Goal: Information Seeking & Learning: Learn about a topic

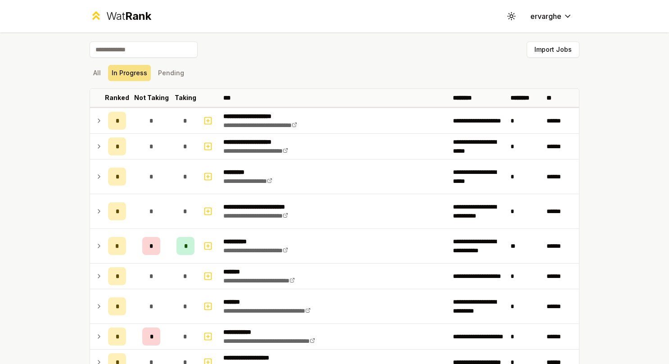
scroll to position [45, 0]
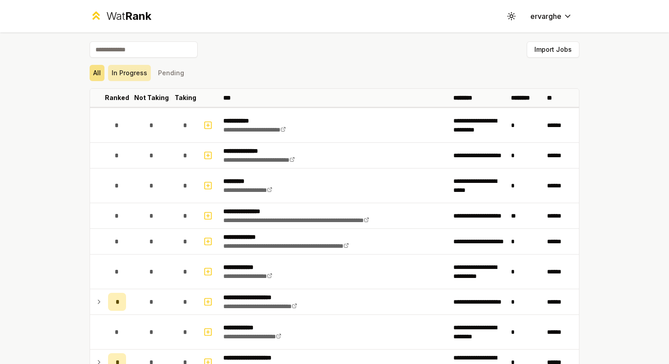
click at [136, 73] on button "In Progress" at bounding box center [129, 73] width 43 height 16
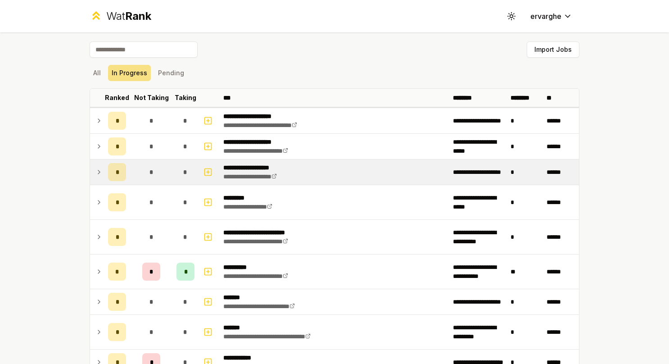
click at [95, 170] on icon at bounding box center [98, 172] width 7 height 11
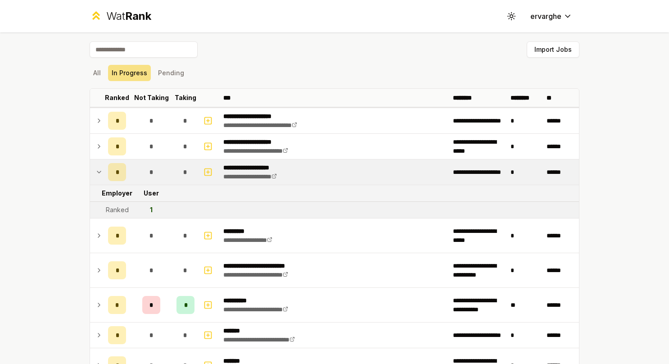
click at [95, 170] on icon at bounding box center [98, 172] width 7 height 11
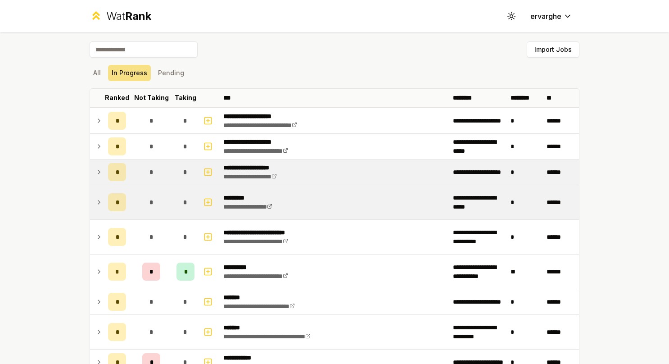
click at [90, 199] on td at bounding box center [97, 202] width 14 height 34
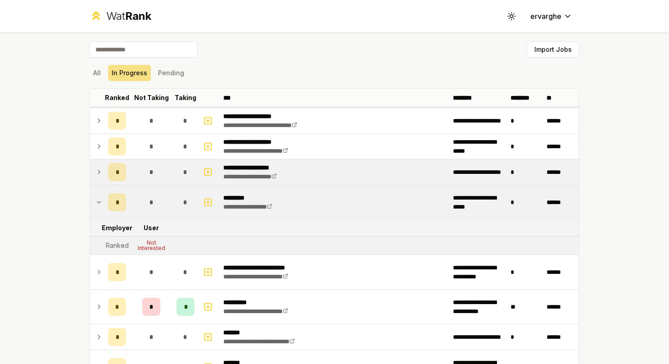
click at [91, 199] on td at bounding box center [97, 202] width 14 height 34
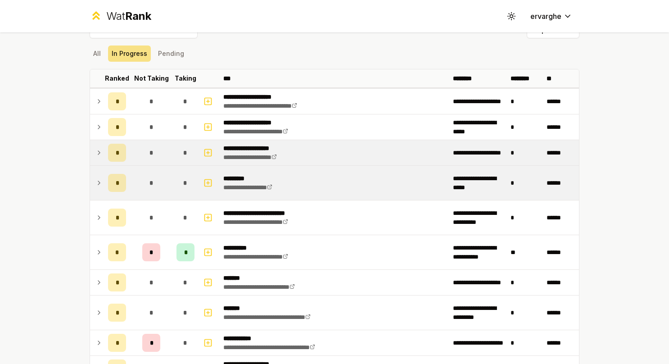
scroll to position [45, 0]
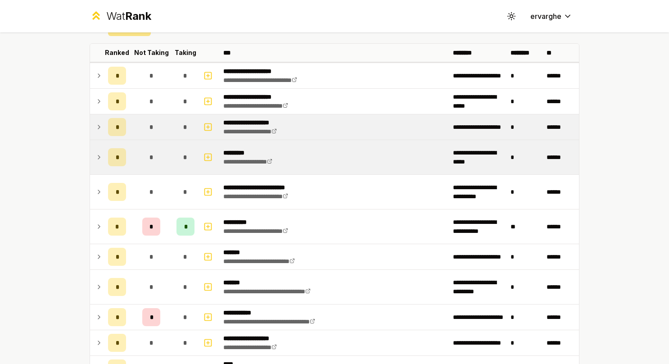
click at [91, 201] on td at bounding box center [97, 192] width 14 height 34
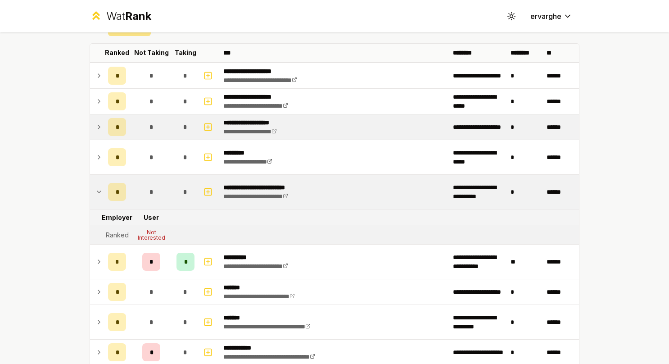
click at [95, 191] on icon at bounding box center [98, 191] width 7 height 11
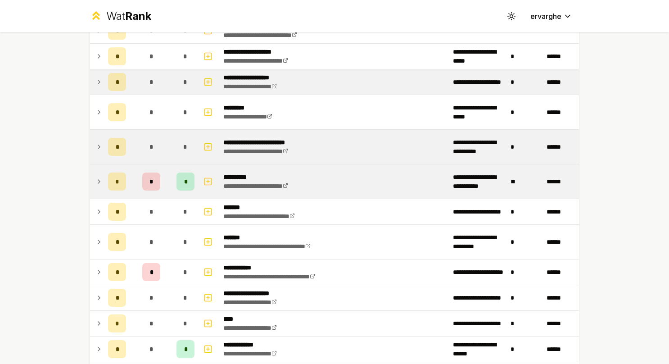
scroll to position [135, 0]
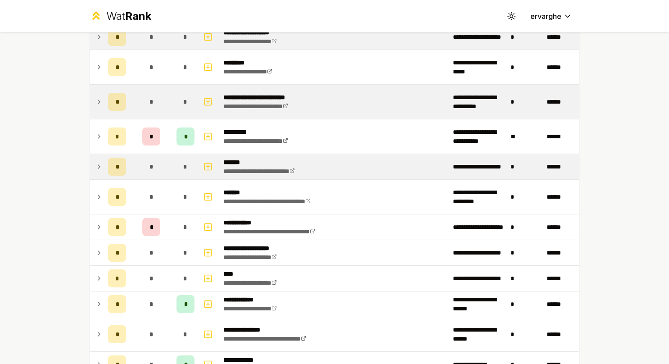
click at [90, 155] on td at bounding box center [97, 166] width 14 height 25
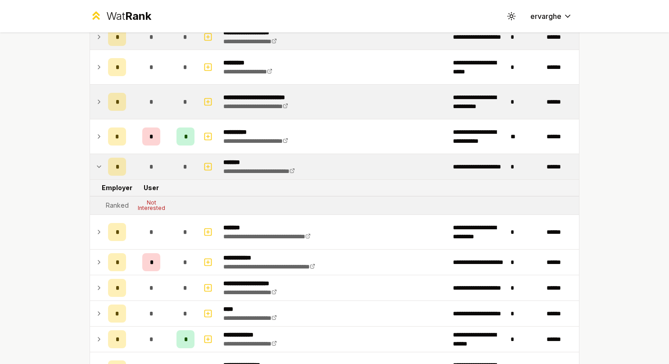
click at [91, 162] on td at bounding box center [97, 166] width 14 height 25
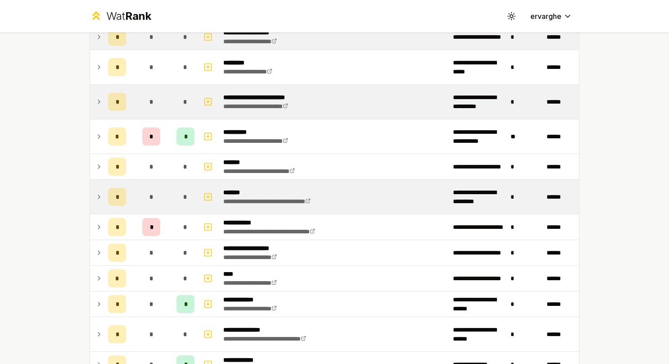
click at [95, 194] on icon at bounding box center [98, 196] width 7 height 11
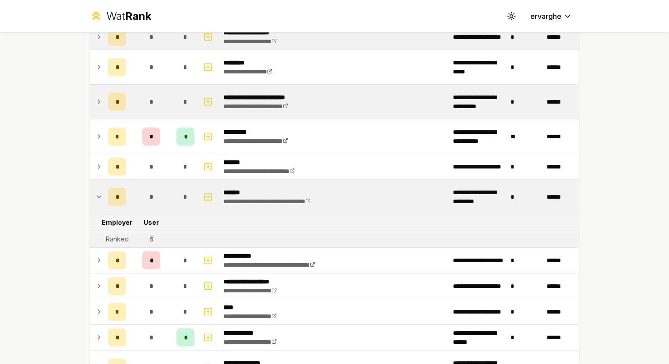
click at [95, 191] on icon at bounding box center [98, 196] width 7 height 11
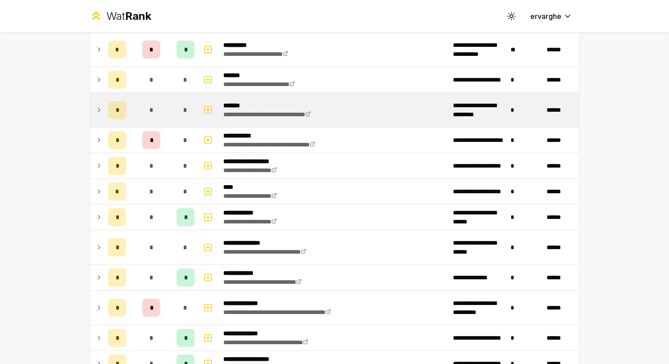
scroll to position [225, 0]
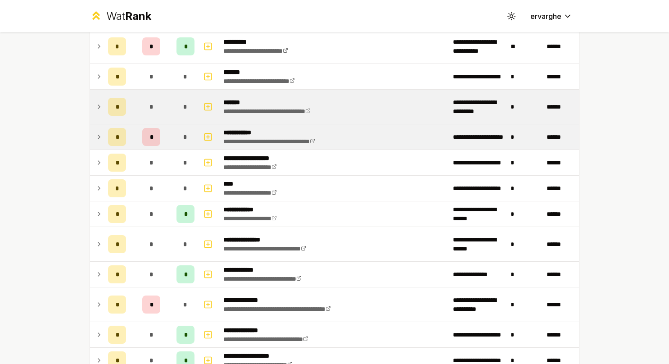
click at [97, 132] on icon at bounding box center [98, 136] width 7 height 11
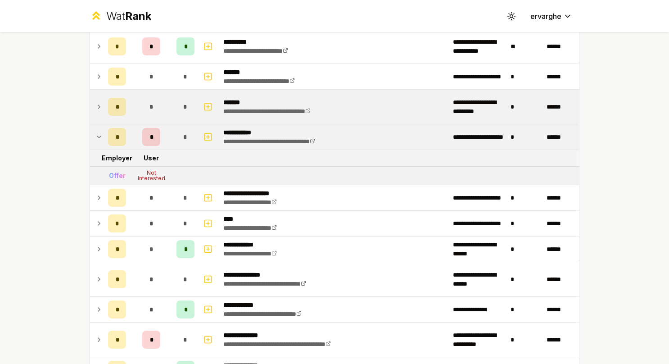
click at [97, 132] on icon at bounding box center [98, 136] width 7 height 11
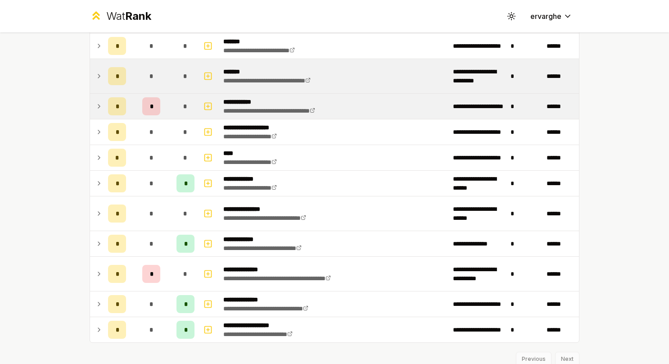
scroll to position [270, 0]
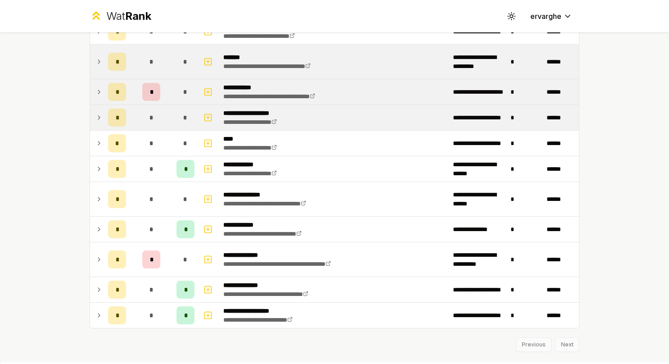
click at [98, 117] on icon at bounding box center [98, 117] width 7 height 11
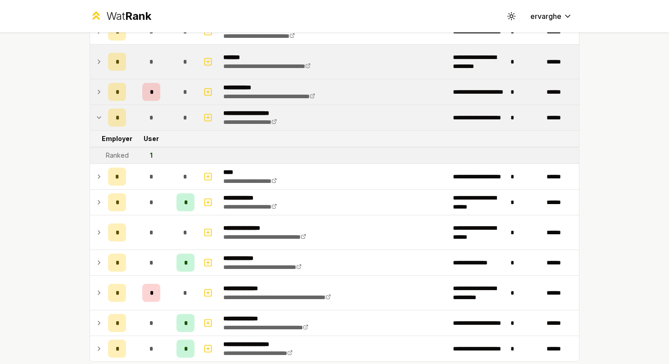
click at [98, 117] on icon at bounding box center [98, 117] width 7 height 11
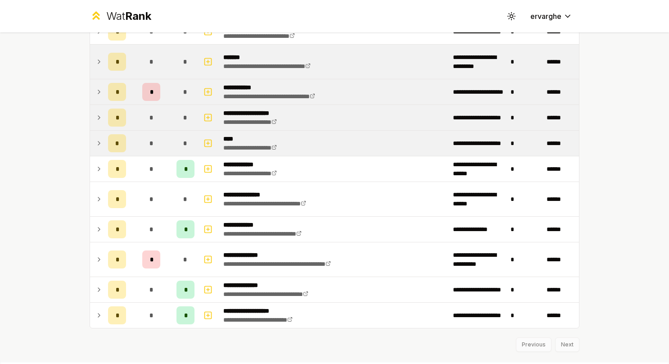
click at [95, 139] on icon at bounding box center [98, 143] width 7 height 11
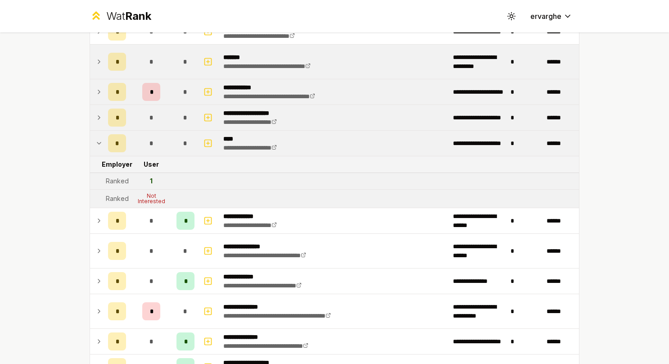
click at [95, 139] on icon at bounding box center [98, 143] width 7 height 11
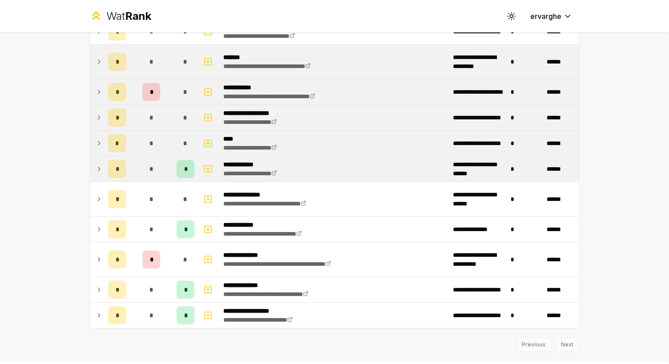
click at [92, 161] on td at bounding box center [97, 168] width 14 height 25
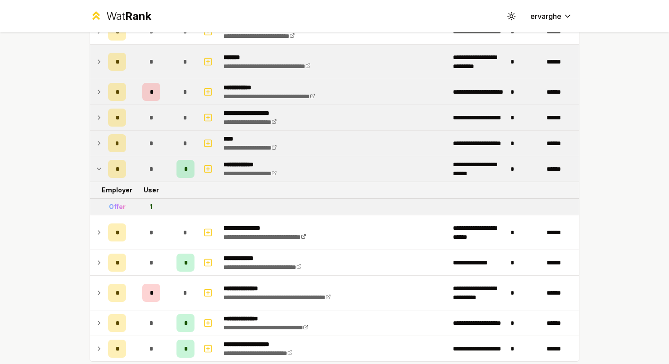
click at [91, 158] on td at bounding box center [97, 168] width 14 height 25
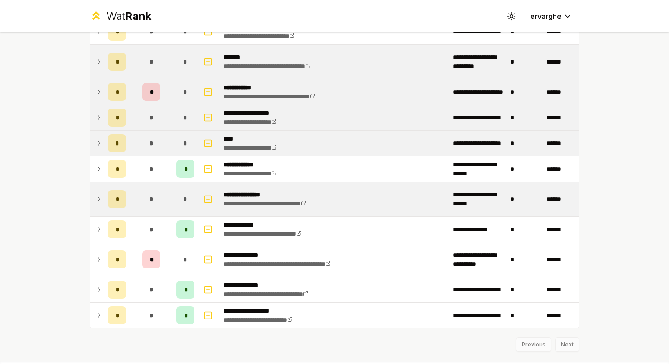
click at [99, 184] on td at bounding box center [97, 199] width 14 height 34
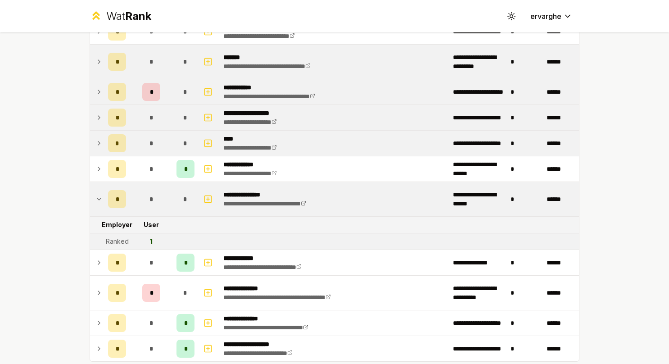
click at [99, 184] on td at bounding box center [97, 199] width 14 height 34
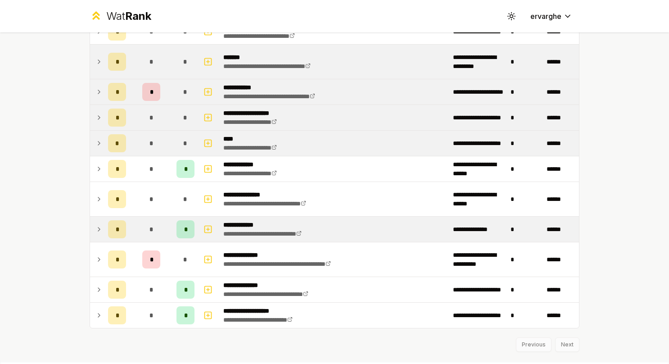
click at [104, 228] on td "*" at bounding box center [116, 228] width 25 height 25
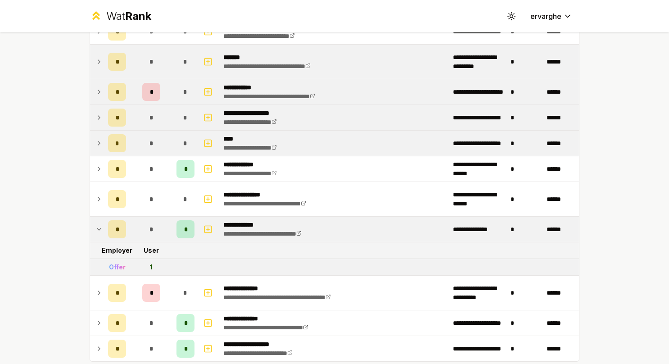
click at [104, 228] on td "*" at bounding box center [116, 228] width 25 height 25
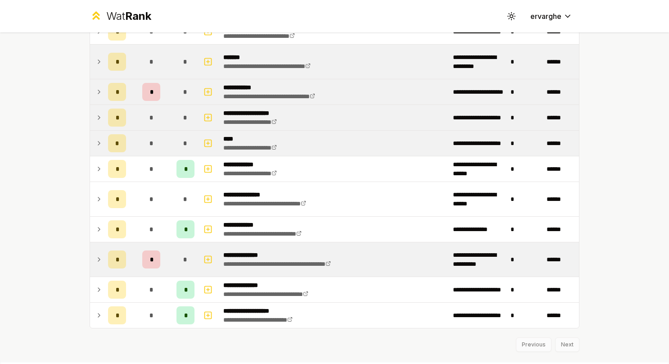
click at [99, 251] on td at bounding box center [97, 259] width 14 height 34
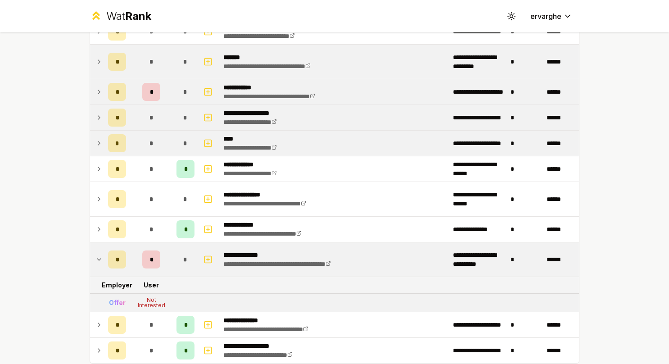
click at [100, 251] on td at bounding box center [97, 259] width 14 height 34
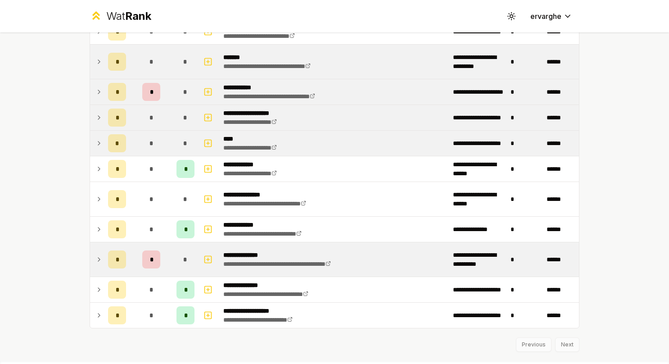
scroll to position [287, 0]
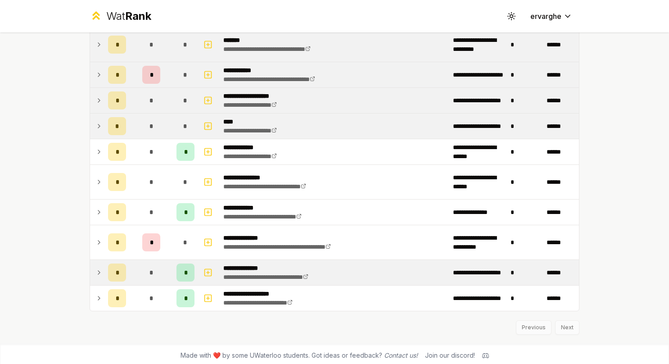
click at [99, 265] on td at bounding box center [97, 272] width 14 height 25
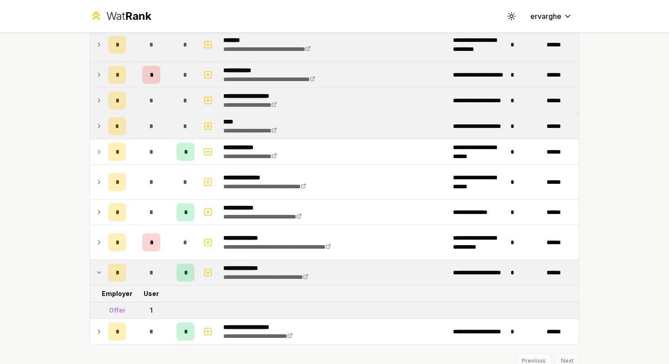
click at [99, 265] on td at bounding box center [97, 272] width 14 height 25
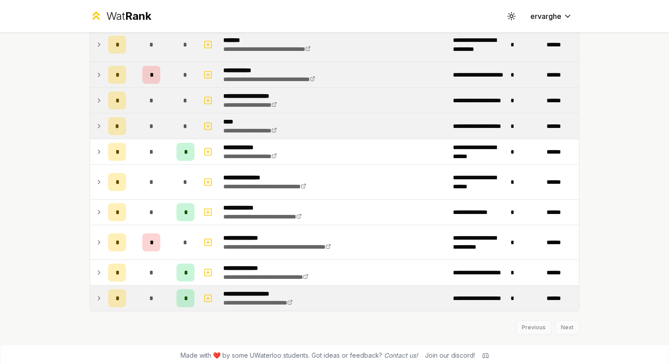
click at [90, 297] on td at bounding box center [97, 297] width 14 height 25
click at [90, 296] on td at bounding box center [97, 297] width 14 height 25
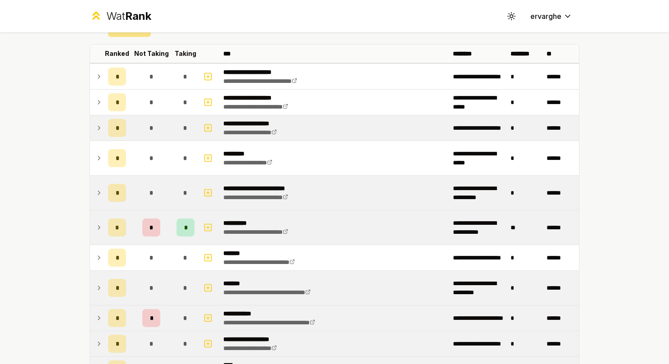
scroll to position [0, 0]
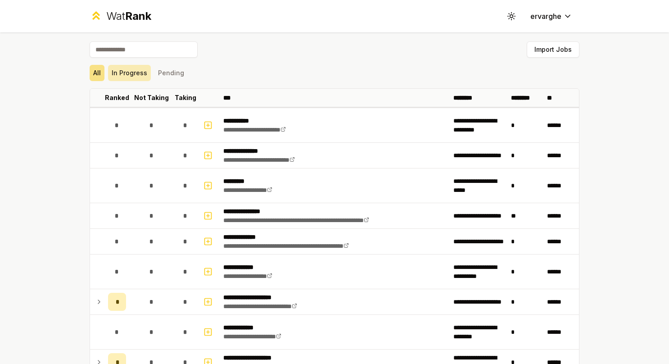
click at [137, 72] on button "In Progress" at bounding box center [129, 73] width 43 height 16
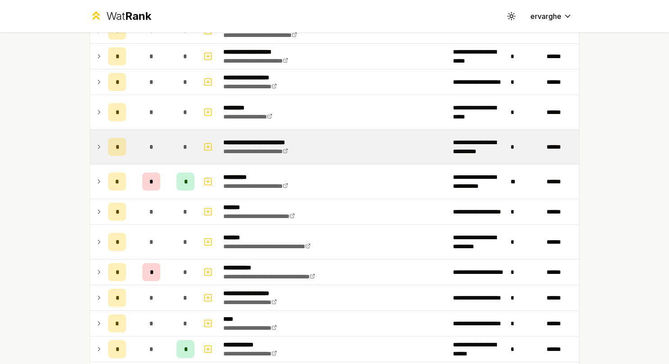
scroll to position [135, 0]
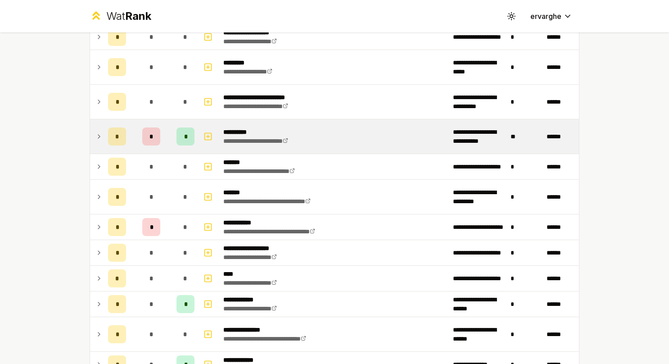
click at [91, 132] on td at bounding box center [97, 136] width 14 height 34
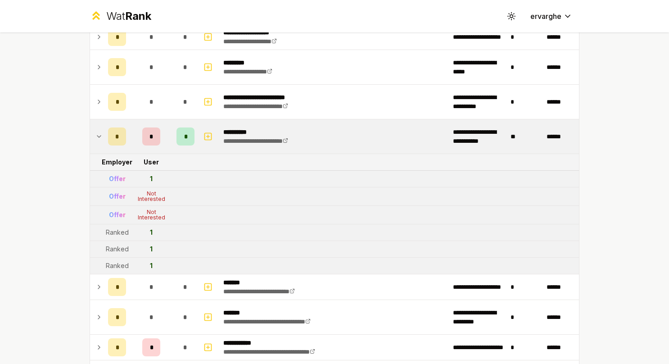
click at [91, 129] on td at bounding box center [97, 136] width 14 height 34
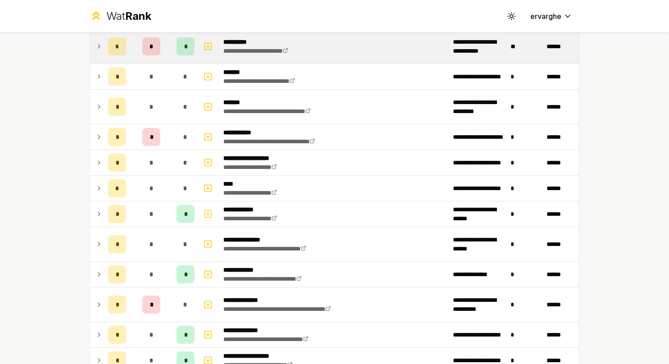
scroll to position [180, 0]
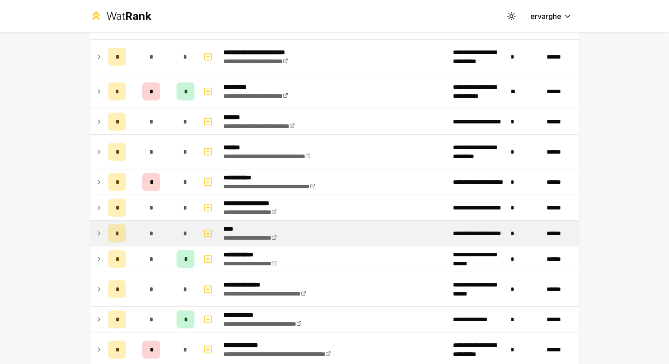
click at [95, 221] on td at bounding box center [97, 233] width 14 height 25
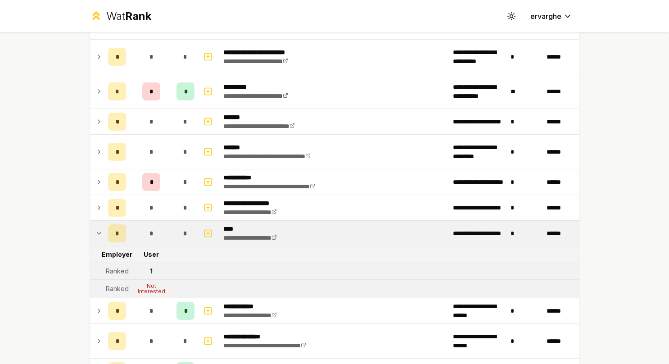
click at [95, 221] on td at bounding box center [97, 233] width 14 height 25
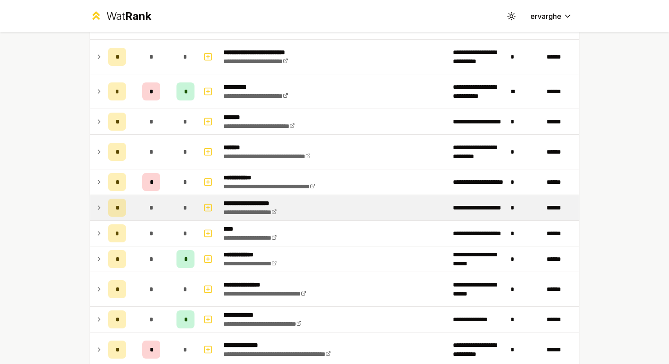
click at [95, 210] on icon at bounding box center [98, 207] width 7 height 11
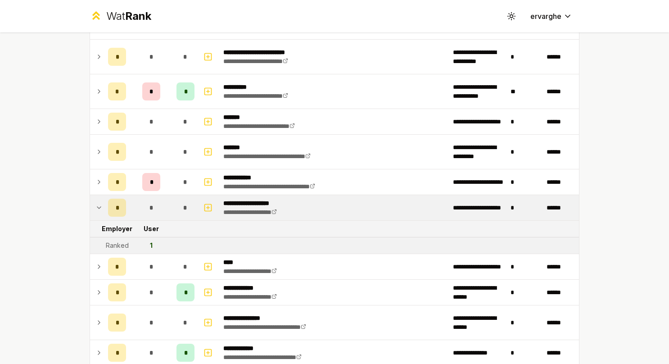
click at [95, 210] on icon at bounding box center [98, 207] width 7 height 11
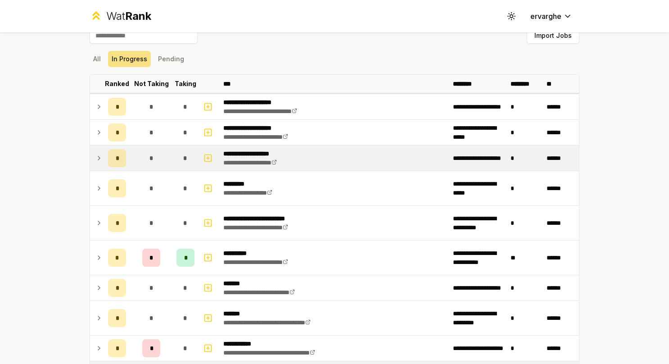
scroll to position [0, 0]
